Goal: Find specific page/section: Find specific page/section

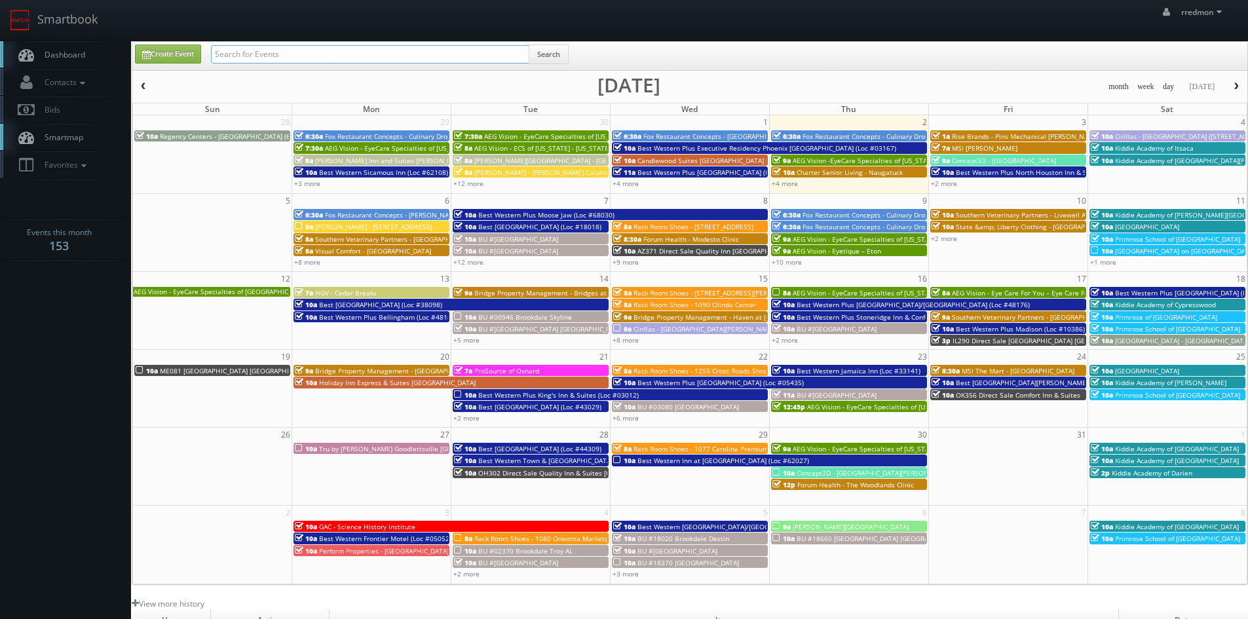
click at [244, 47] on input "text" at bounding box center [370, 54] width 318 height 18
type input "fox restaurant concepts"
